Goal: Use online tool/utility: Utilize a website feature to perform a specific function

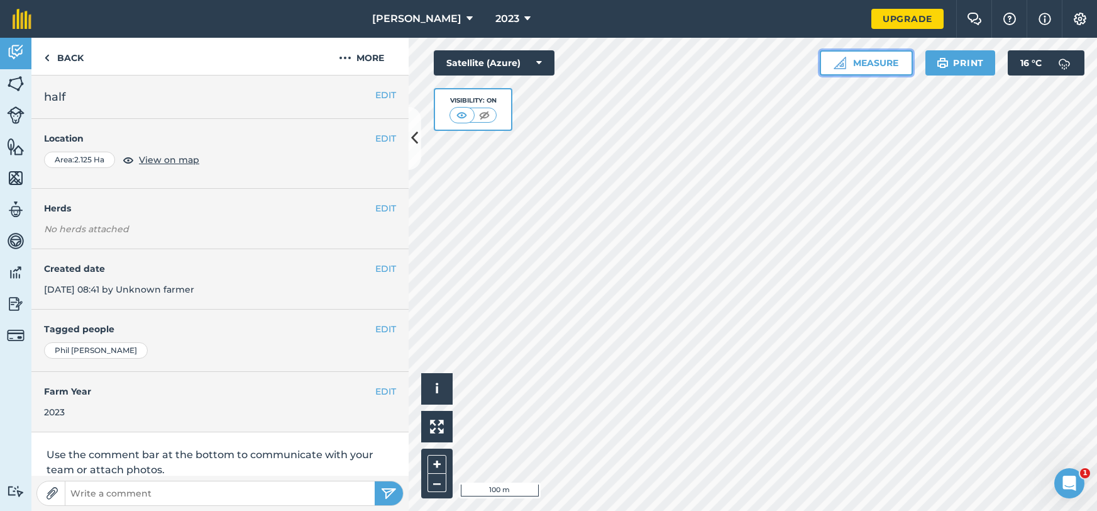
click at [863, 57] on button "Measure" at bounding box center [866, 62] width 93 height 25
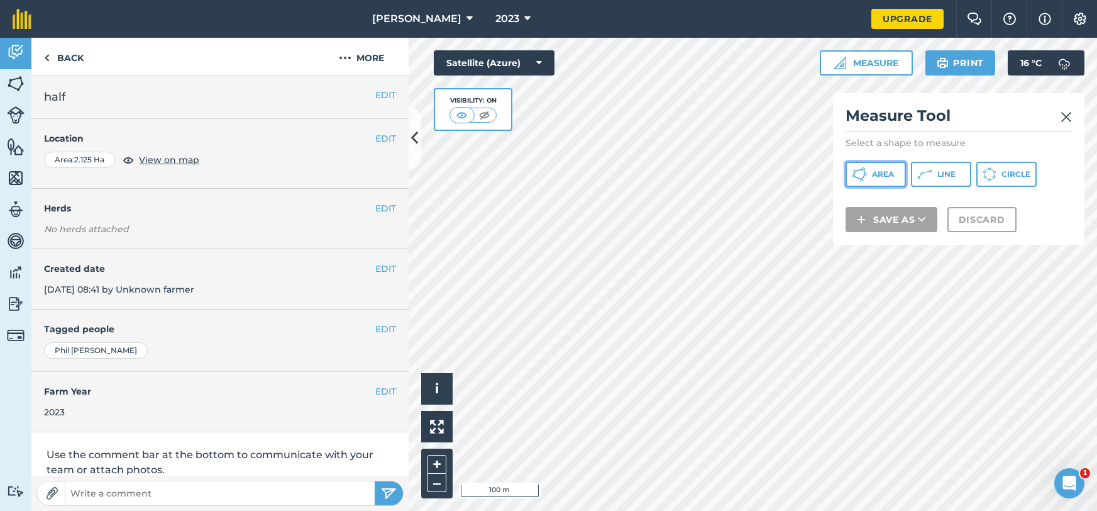
click at [892, 169] on span "Area" at bounding box center [883, 174] width 22 height 10
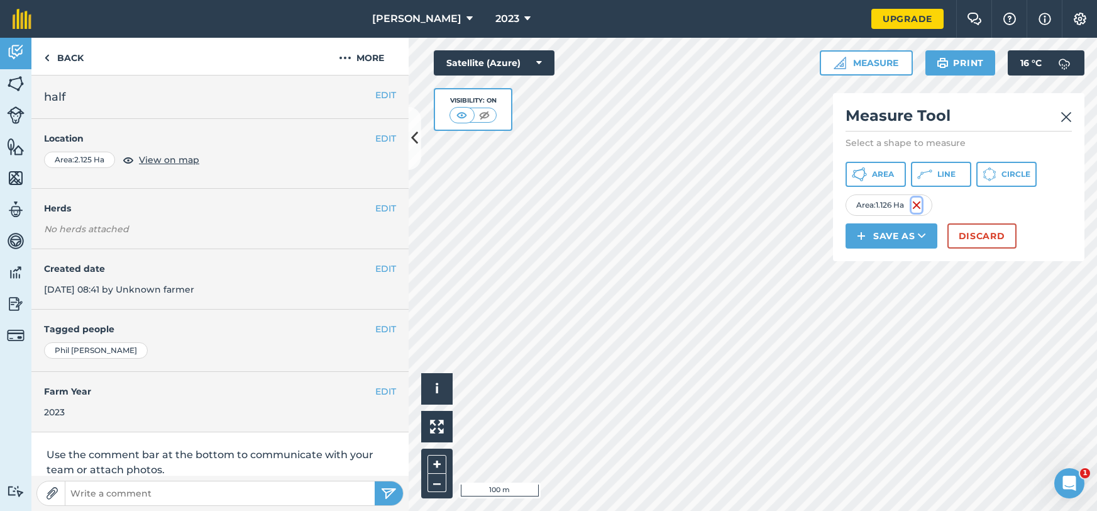
click at [913, 205] on img at bounding box center [917, 204] width 10 height 15
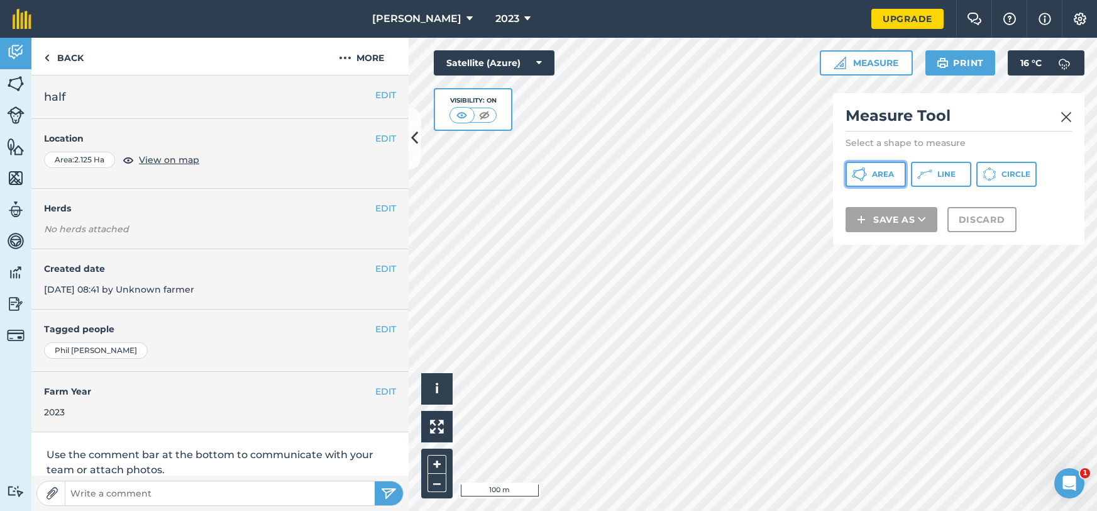
click at [887, 178] on span "Area" at bounding box center [883, 174] width 22 height 10
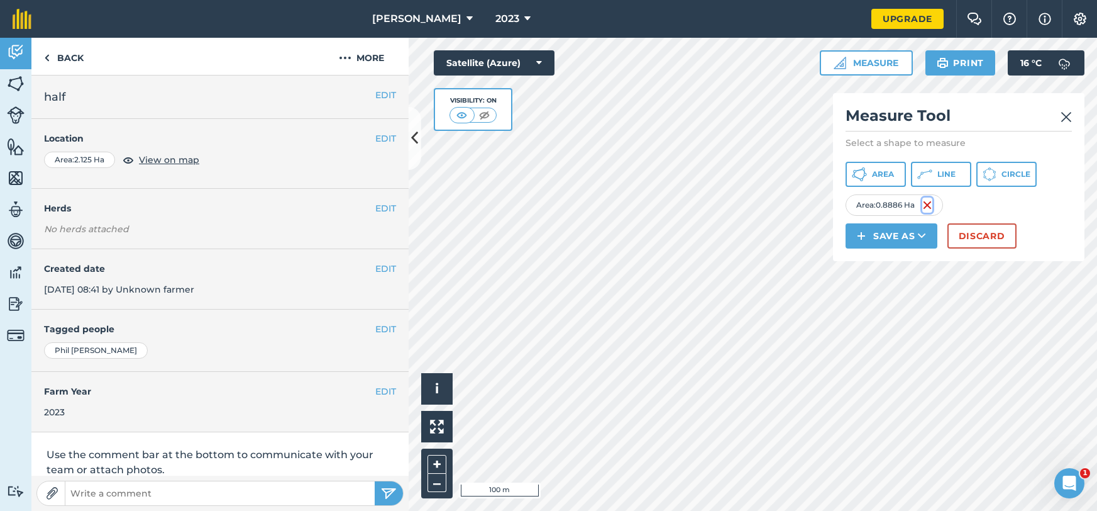
click at [927, 206] on img at bounding box center [927, 204] width 10 height 15
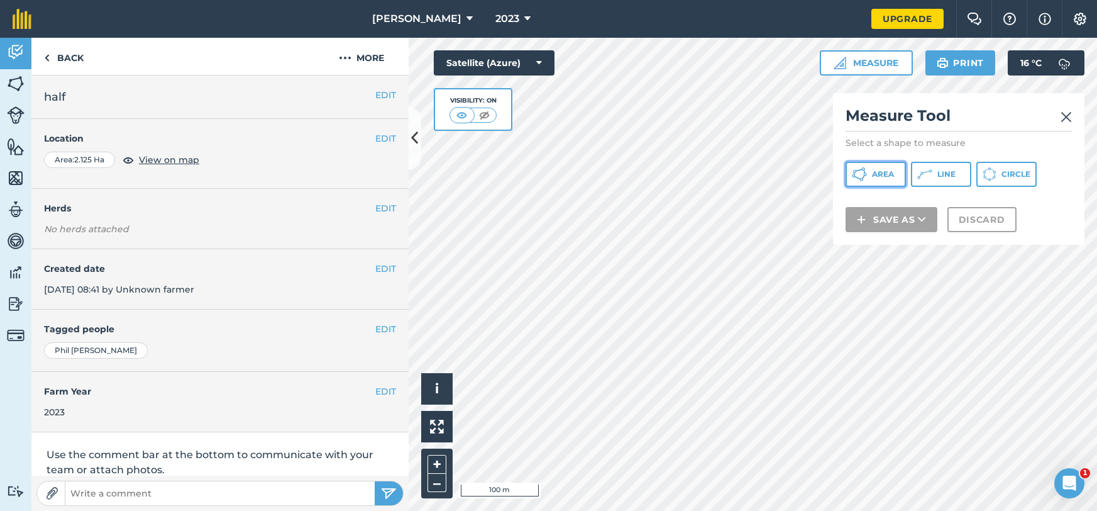
click at [881, 175] on span "Area" at bounding box center [883, 174] width 22 height 10
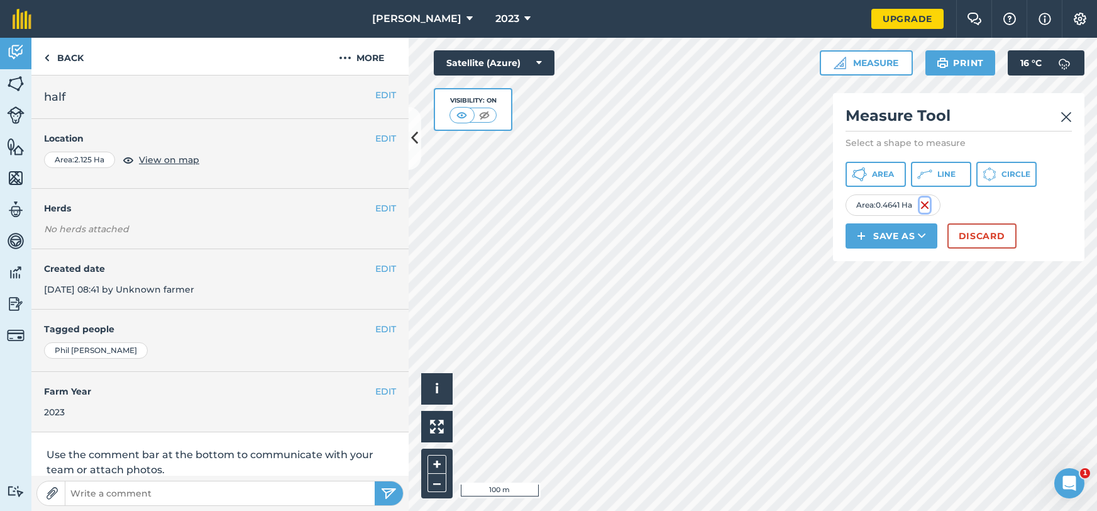
click at [927, 198] on img at bounding box center [925, 204] width 10 height 15
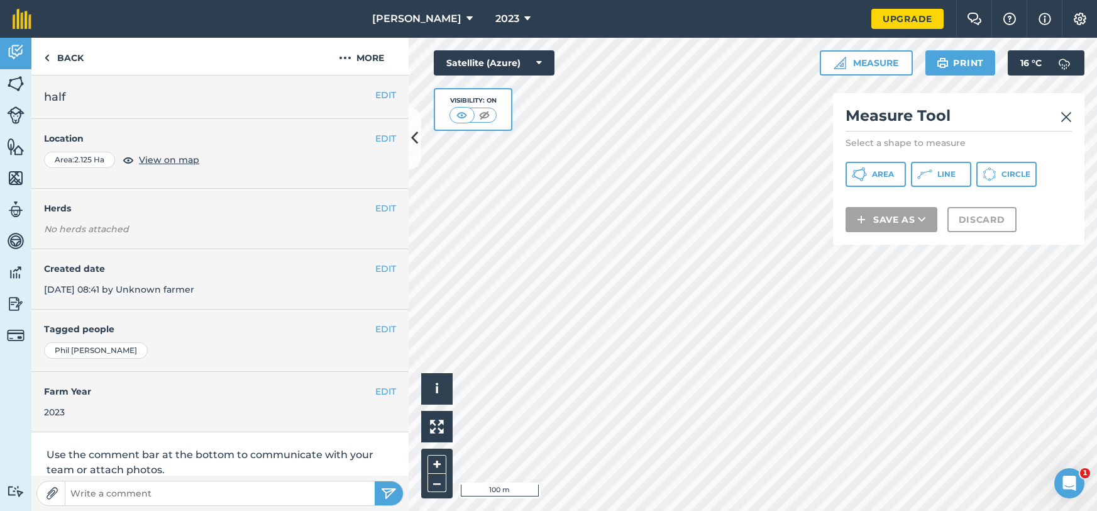
click at [1071, 117] on img at bounding box center [1066, 116] width 11 height 15
